Goal: Navigation & Orientation: Find specific page/section

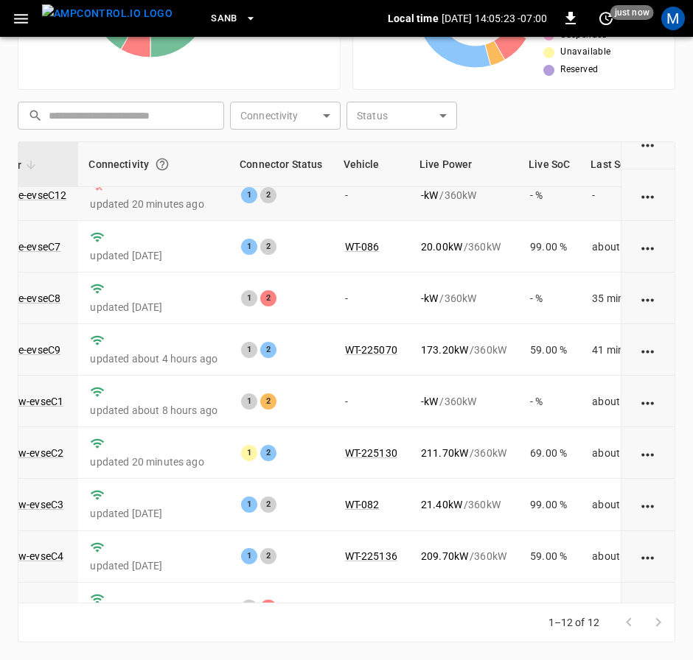
scroll to position [221, 150]
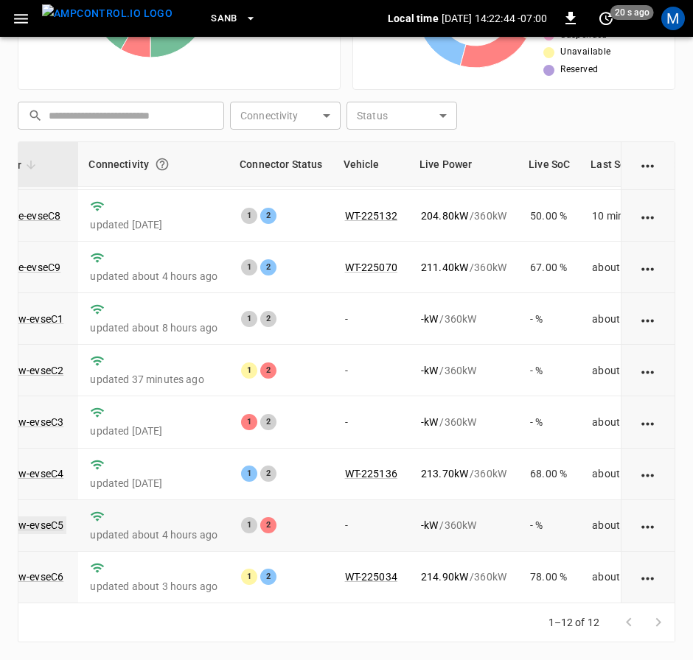
click at [34, 519] on link "ca-sb-sw-evseC5" at bounding box center [24, 526] width 85 height 18
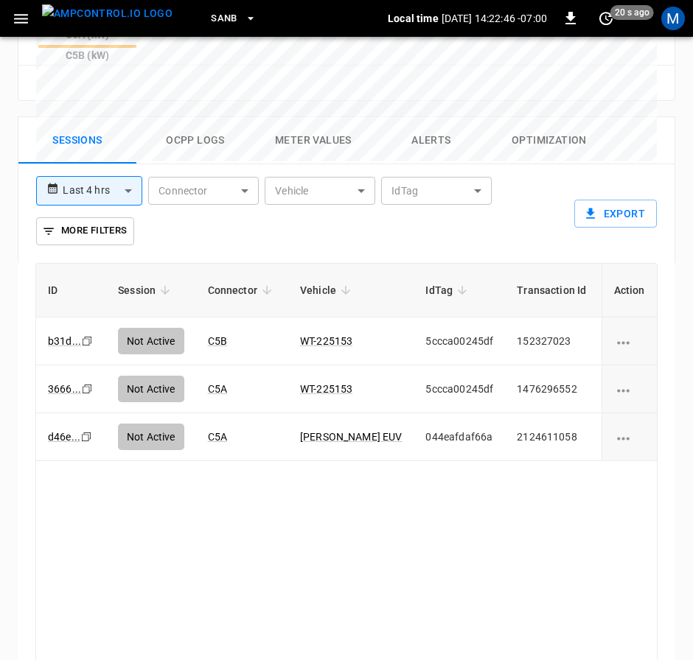
scroll to position [913, 0]
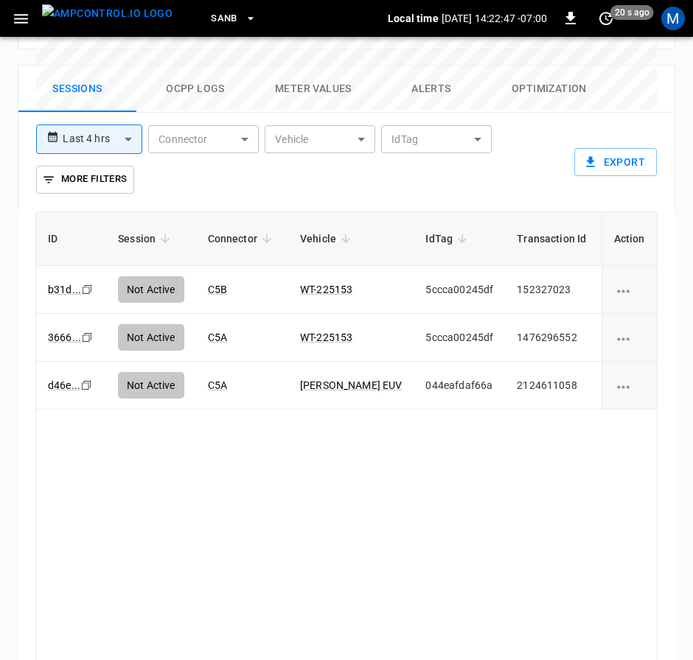
drag, startPoint x: 307, startPoint y: 592, endPoint x: 315, endPoint y: 596, distance: 8.2
click at [315, 596] on div "ID Session Connector Vehicle IdTag Transaction Id Start Time Start SoC End Time…" at bounding box center [346, 443] width 622 height 462
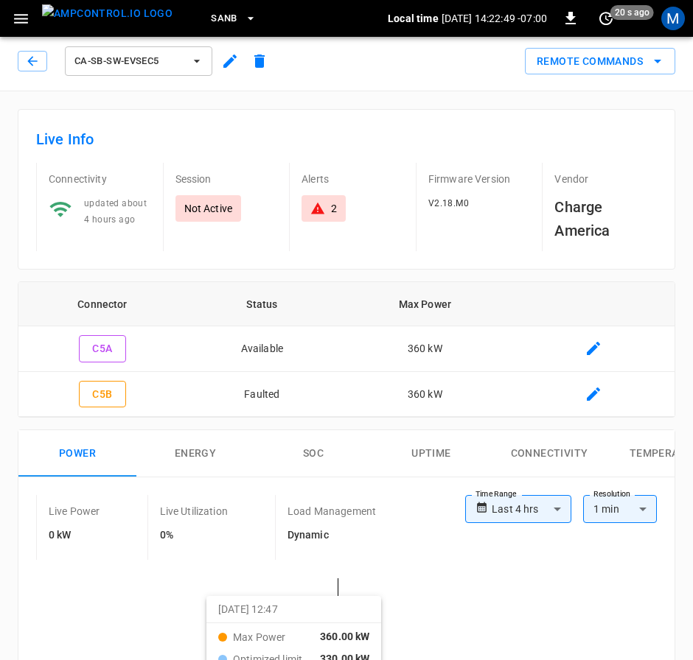
scroll to position [0, 0]
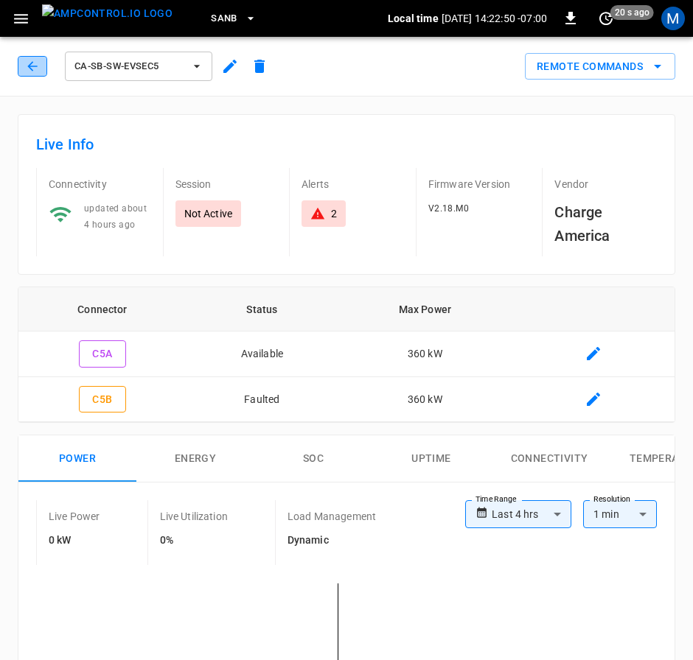
click at [36, 61] on icon "button" at bounding box center [32, 66] width 15 height 15
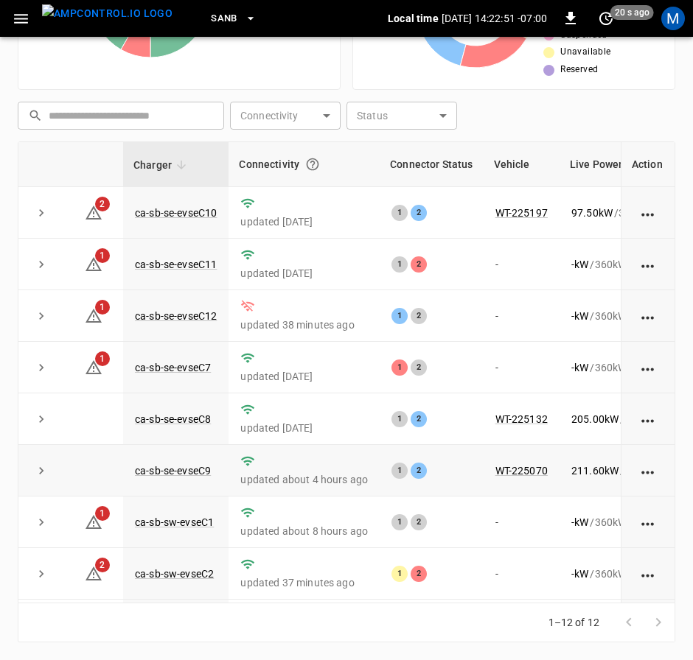
scroll to position [221, 0]
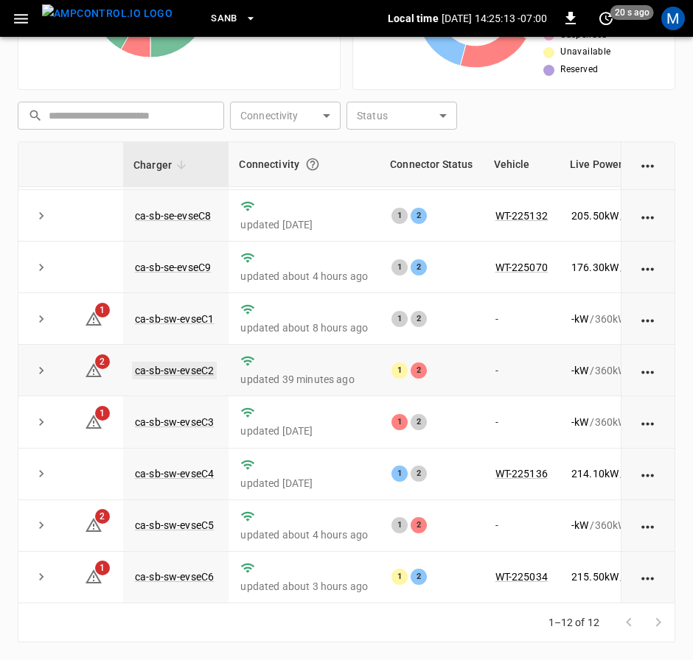
click at [146, 362] on link "ca-sb-sw-evseC2" at bounding box center [174, 371] width 85 height 18
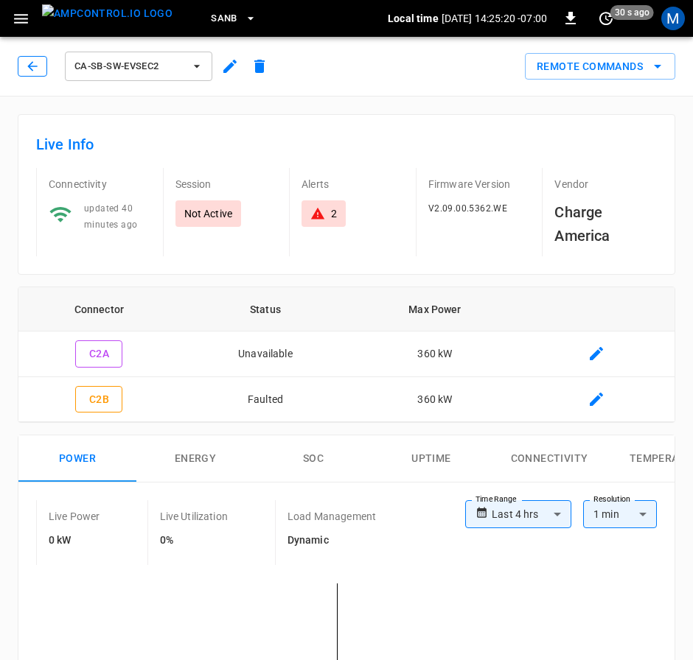
click at [33, 66] on icon "button" at bounding box center [32, 66] width 15 height 15
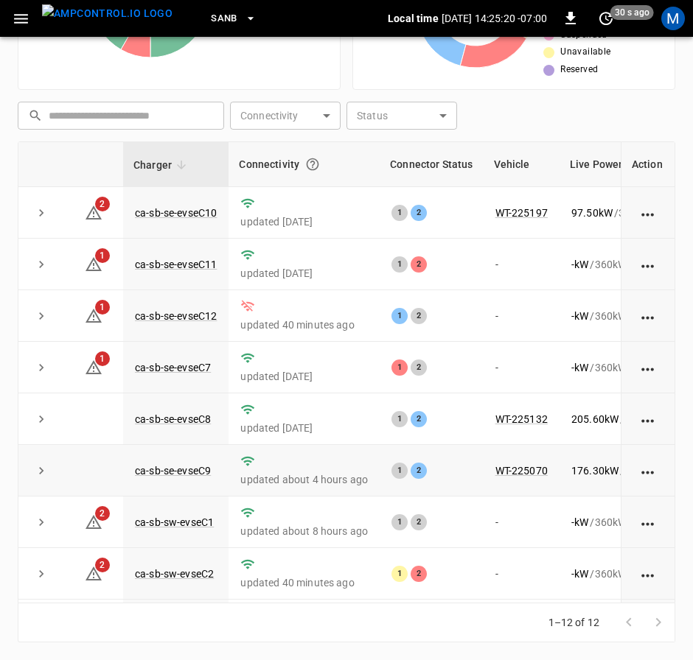
scroll to position [221, 0]
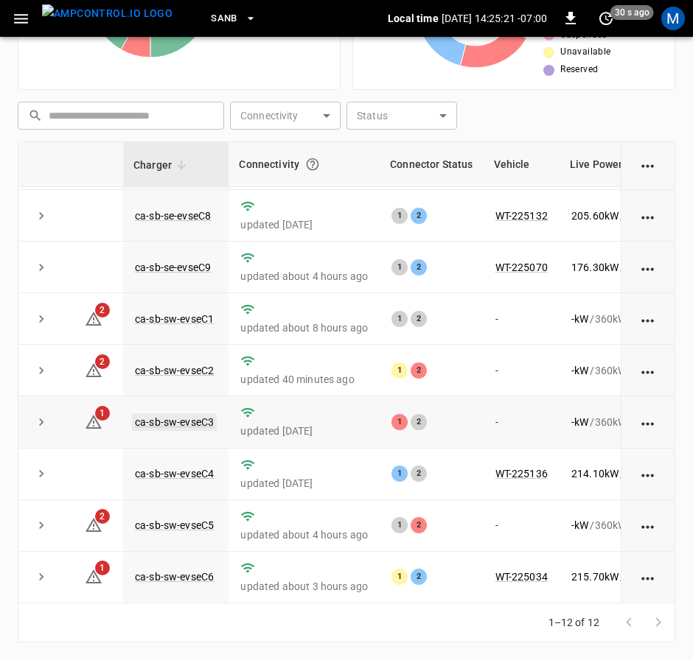
click at [181, 413] on link "ca-sb-sw-evseC3" at bounding box center [174, 422] width 85 height 18
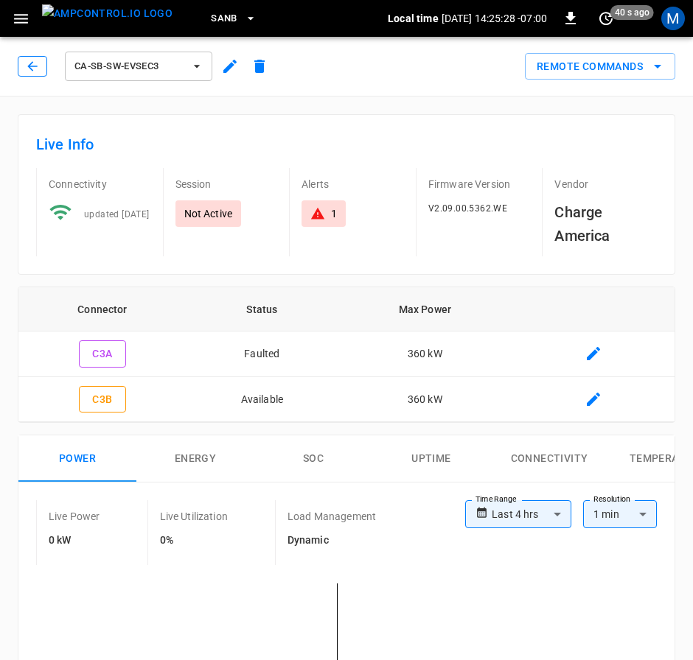
click at [36, 68] on icon "button" at bounding box center [32, 66] width 15 height 15
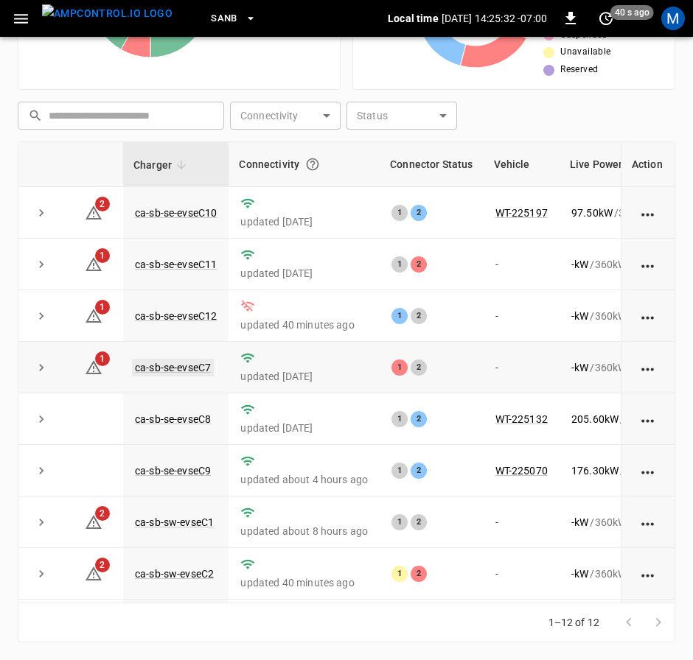
click at [200, 368] on link "ca-sb-se-evseC7" at bounding box center [173, 368] width 82 height 18
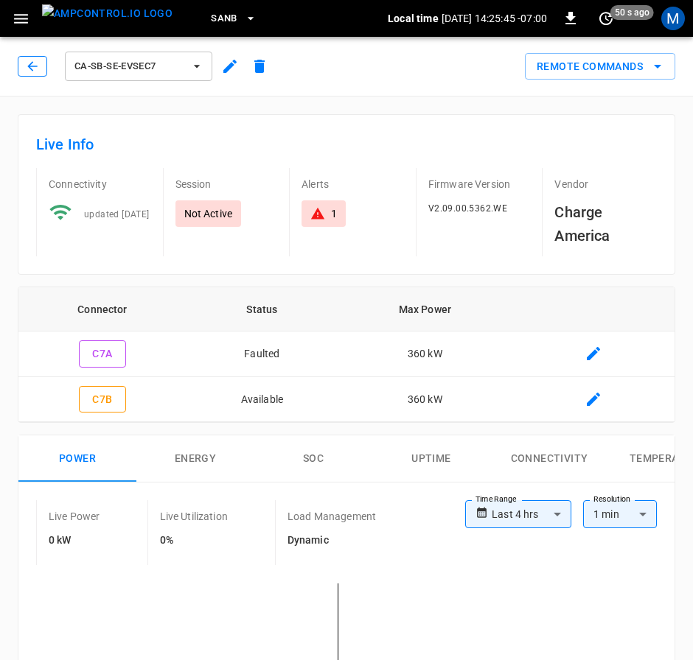
click at [35, 57] on button "button" at bounding box center [32, 66] width 29 height 21
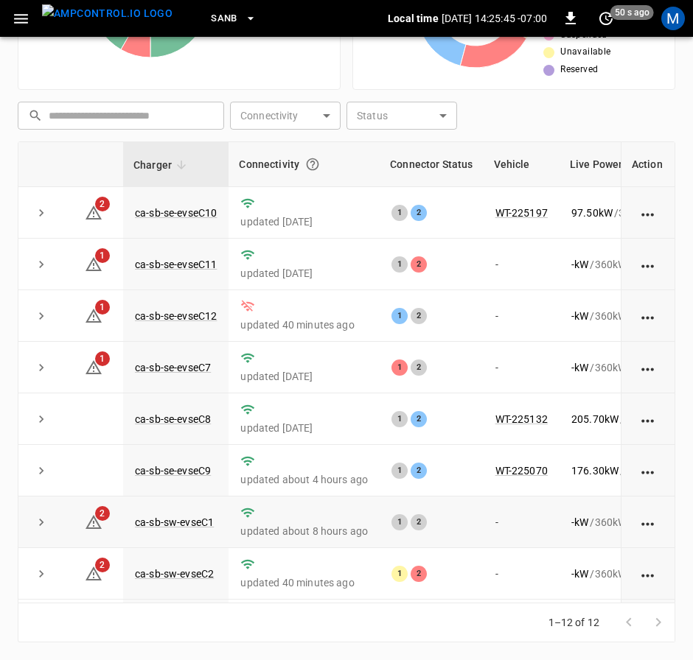
scroll to position [221, 0]
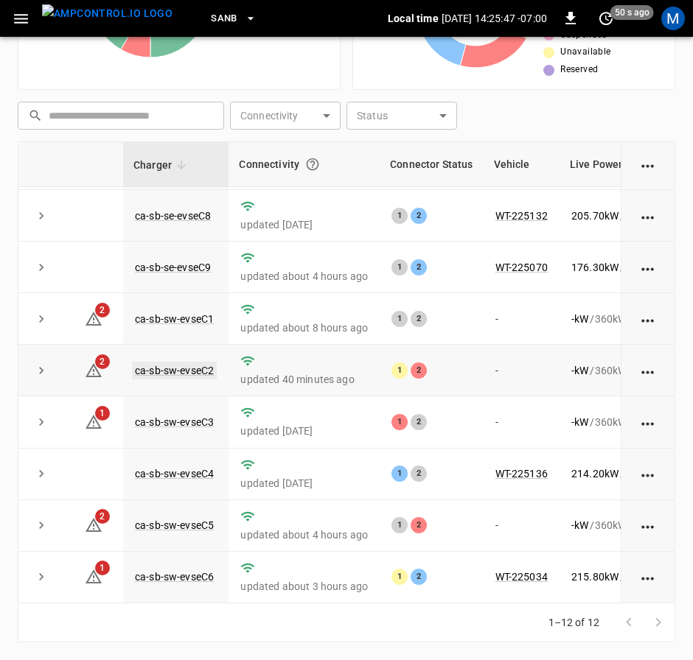
click at [190, 363] on link "ca-sb-sw-evseC2" at bounding box center [174, 371] width 85 height 18
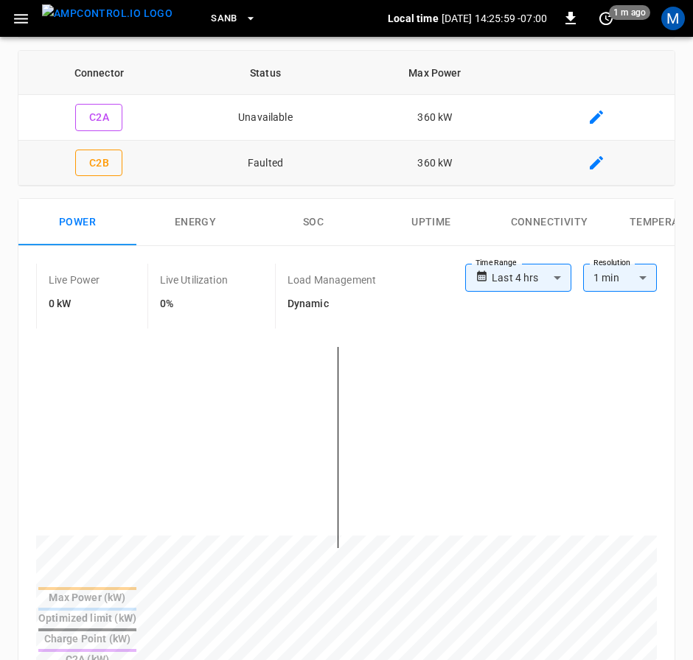
scroll to position [29, 0]
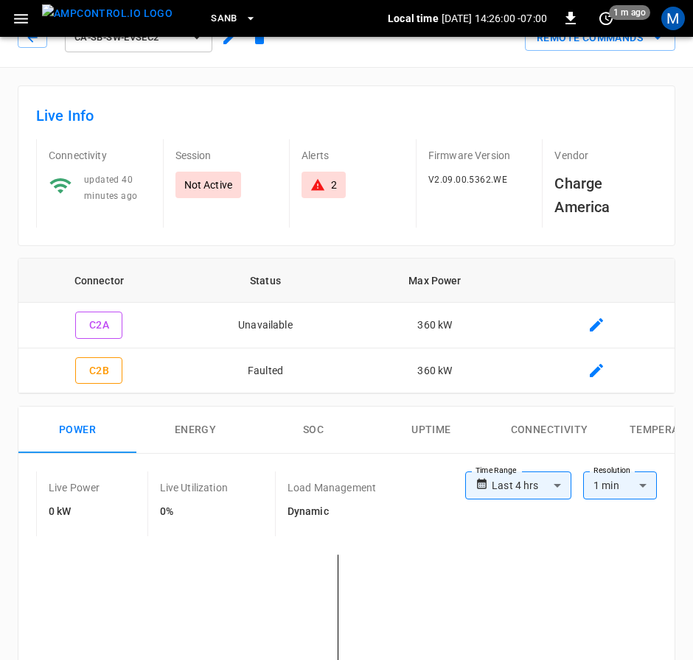
click at [40, 49] on div "ca-sb-sw-evseC2" at bounding box center [146, 37] width 256 height 35
click at [41, 45] on button "button" at bounding box center [32, 37] width 29 height 21
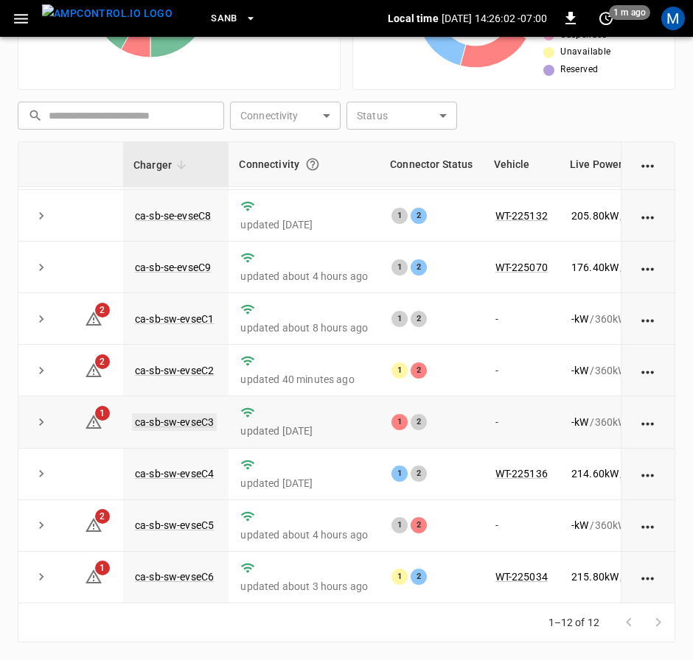
click at [191, 413] on link "ca-sb-sw-evseC3" at bounding box center [174, 422] width 85 height 18
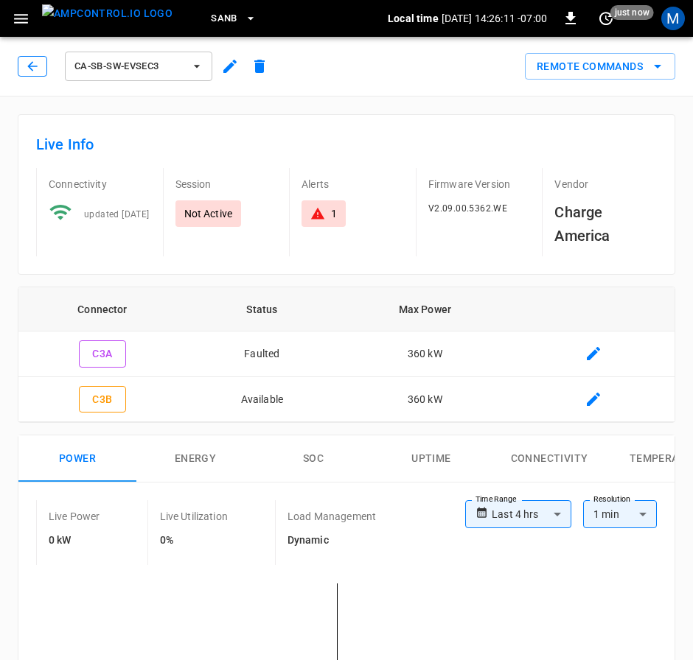
click at [29, 65] on icon "button" at bounding box center [32, 66] width 15 height 15
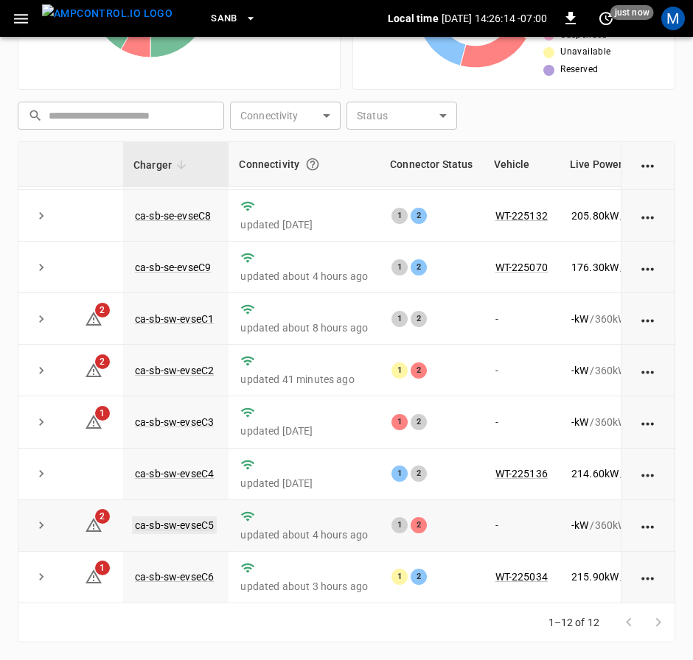
click at [207, 517] on link "ca-sb-sw-evseC5" at bounding box center [174, 526] width 85 height 18
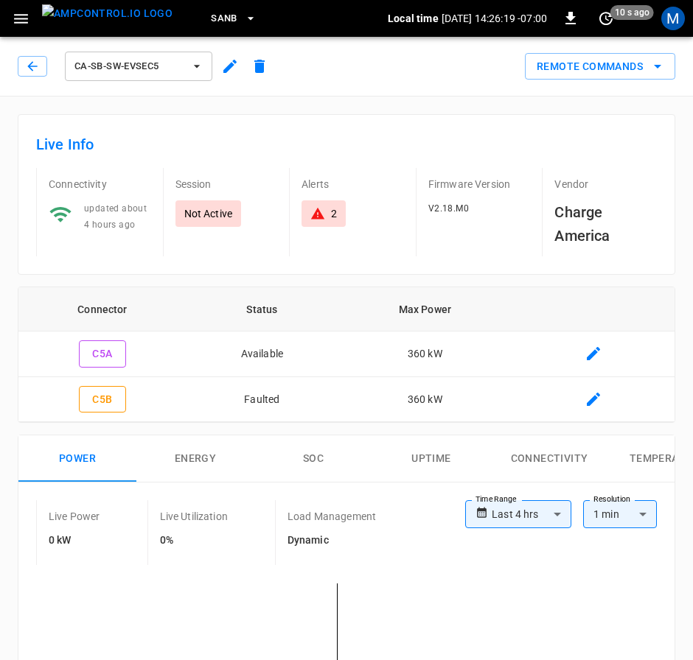
click at [29, 77] on div "ca-sb-sw-evseC5" at bounding box center [146, 66] width 256 height 35
click at [30, 72] on icon "button" at bounding box center [32, 66] width 15 height 15
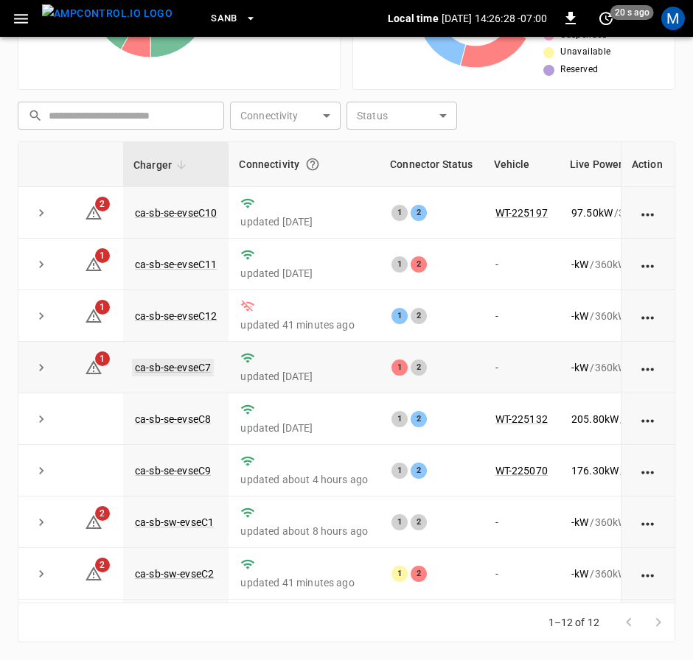
click at [153, 369] on link "ca-sb-se-evseC7" at bounding box center [173, 368] width 82 height 18
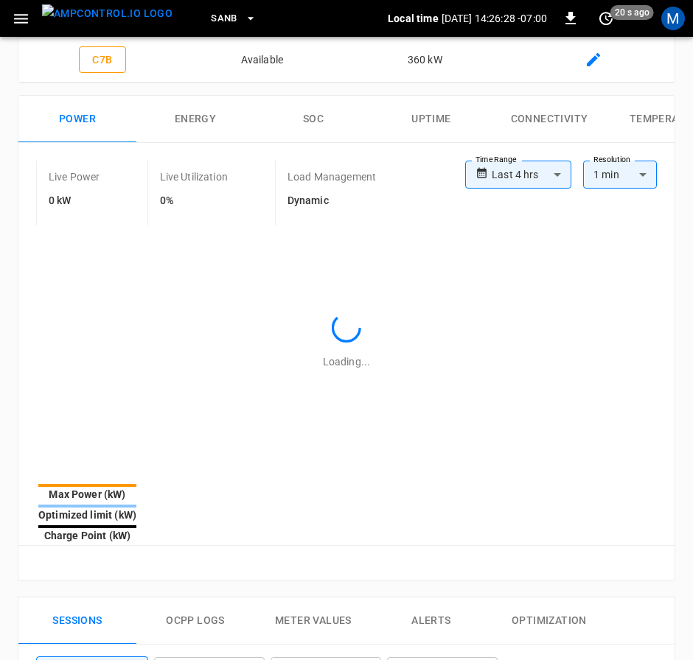
type input "**********"
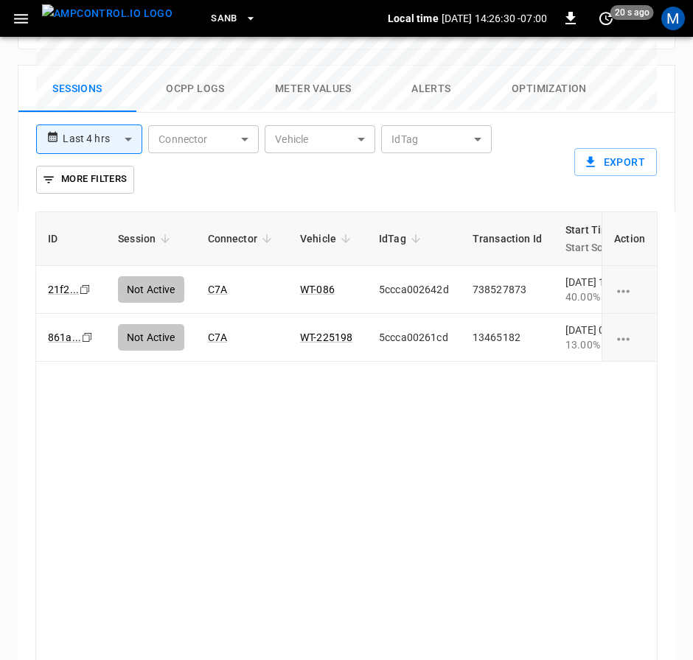
drag, startPoint x: 282, startPoint y: 593, endPoint x: 298, endPoint y: 599, distance: 17.5
click at [298, 599] on div "ID Session Connector Vehicle IdTag Transaction Id Start Time Start SoC End Time…" at bounding box center [346, 443] width 622 height 462
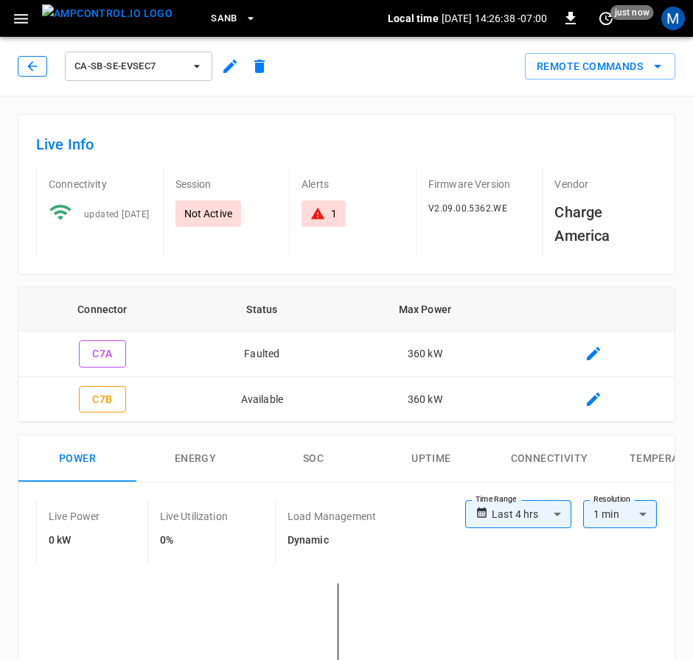
click at [27, 69] on icon "button" at bounding box center [32, 66] width 15 height 15
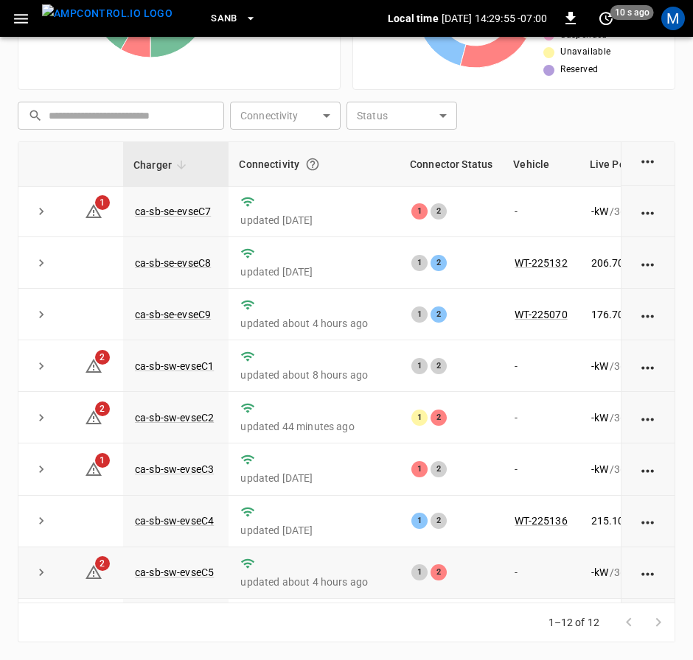
scroll to position [221, 0]
